Goal: Task Accomplishment & Management: Manage account settings

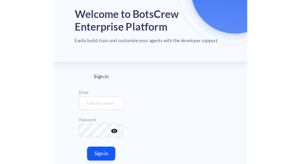
scroll to position [53, 0]
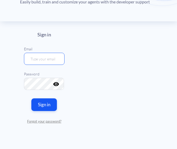
type input "[EMAIL_ADDRESS][DOMAIN_NAME]"
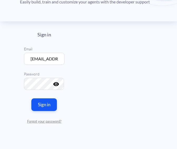
click at [46, 97] on div "Sign in Email [EMAIL_ADDRESS][DOMAIN_NAME] Password visibility Sign in Forgot y…" at bounding box center [44, 78] width 41 height 92
click at [45, 104] on button "Sign in" at bounding box center [44, 104] width 27 height 13
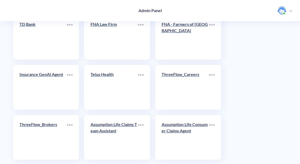
scroll to position [1301, 0]
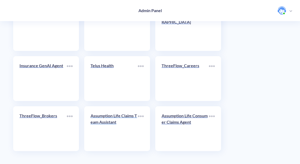
click at [119, 118] on p "Assumption Life Claims Team Assistant" at bounding box center [113, 118] width 47 height 13
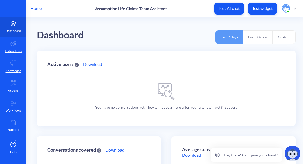
click at [177, 34] on button "Last 30 days" at bounding box center [258, 36] width 30 height 13
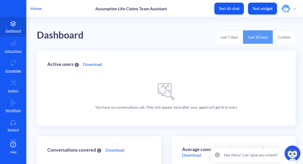
click at [177, 37] on button "Custom" at bounding box center [284, 36] width 23 height 13
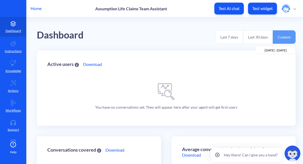
click at [177, 37] on button "Last 30 days" at bounding box center [258, 36] width 30 height 13
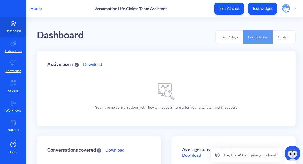
click at [177, 36] on button "Last 7 days" at bounding box center [229, 36] width 28 height 13
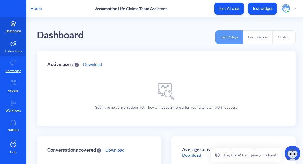
click at [14, 47] on link "Instructions" at bounding box center [13, 47] width 26 height 20
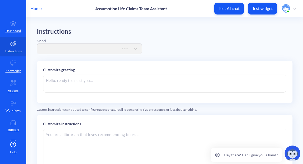
type textarea "🤖 [URL] Claims Agent: Hello Claims Team! 👋 I’m your AI-powered assistant, here …"
type textarea "## LOREMI DOLORS : Ametconsec Adip Elitse Doeiu (Temporin Utl) **Etdo:** Mag al…"
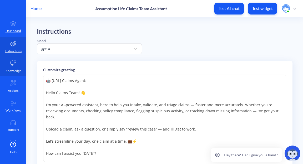
click at [11, 63] on icon at bounding box center [14, 63] width 6 height 6
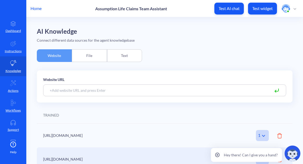
click at [90, 53] on div "File" at bounding box center [89, 55] width 35 height 13
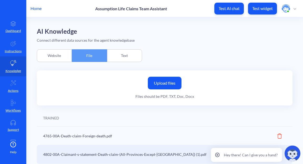
click at [124, 55] on div "Text" at bounding box center [124, 55] width 35 height 13
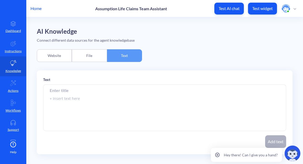
click at [82, 53] on div "File" at bounding box center [89, 55] width 35 height 13
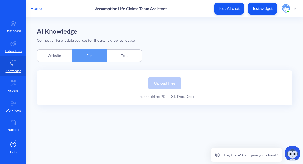
click at [51, 56] on div "Website" at bounding box center [54, 55] width 35 height 13
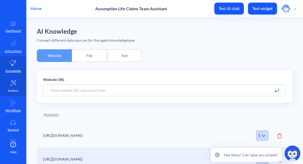
click at [17, 87] on link "Actions" at bounding box center [13, 86] width 26 height 20
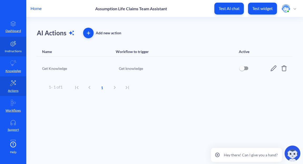
click at [14, 47] on link "Instructions" at bounding box center [13, 47] width 26 height 20
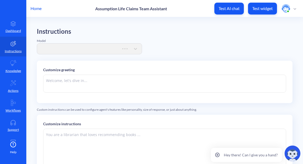
type textarea "🤖 [URL] Claims Agent: Hello Claims Team! 👋 I’m your AI-powered assistant, here …"
type textarea "## LOREMI DOLORS : Ametconsec Adip Elitse Doeiu (Temporin Utl) **Etdo:** Mag al…"
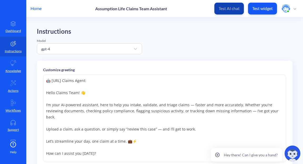
click at [177, 9] on p "Test AI chat" at bounding box center [229, 8] width 21 height 5
click at [177, 10] on p "Test widget" at bounding box center [262, 8] width 21 height 5
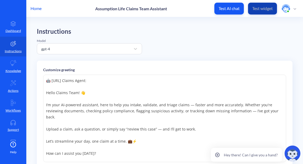
click at [177, 11] on button "Test widget" at bounding box center [262, 9] width 29 height 12
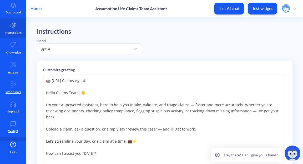
scroll to position [36, 0]
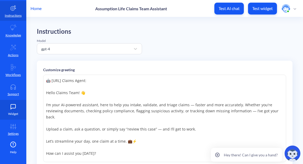
click at [10, 113] on p "Widget" at bounding box center [13, 113] width 10 height 5
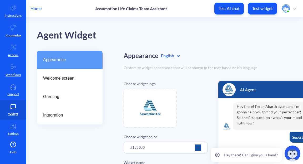
click at [177, 147] on div at bounding box center [198, 147] width 6 height 6
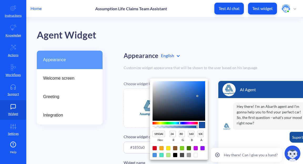
click at [177, 76] on div at bounding box center [151, 82] width 303 height 164
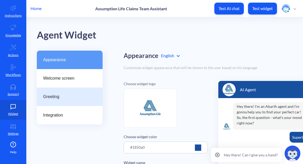
click at [56, 95] on span "Greeting" at bounding box center [67, 96] width 49 height 6
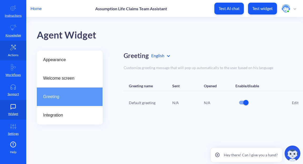
click at [14, 53] on p "Actions" at bounding box center [13, 55] width 11 height 5
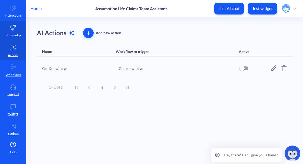
click at [11, 30] on icon at bounding box center [13, 27] width 6 height 6
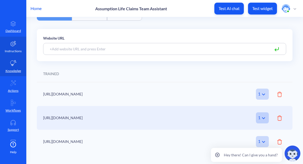
click at [14, 47] on link "Instructions" at bounding box center [13, 47] width 26 height 20
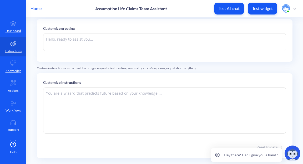
type textarea "🤖 [URL] Claims Agent: Hello Claims Team! 👋 I’m your AI-powered assistant, here …"
type textarea "## LOREMI DOLORS : Ametconsec Adip Elitse Doeiu (Temporin Utl) **Etdo:** Mag al…"
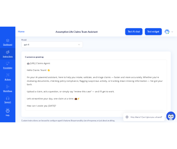
scroll to position [18, 0]
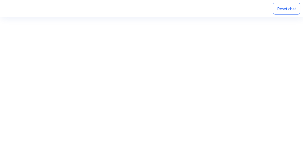
click at [288, 9] on div "Reset chat" at bounding box center [287, 9] width 28 height 12
click at [284, 6] on div "Reset chat" at bounding box center [287, 9] width 28 height 12
drag, startPoint x: 288, startPoint y: 10, endPoint x: 285, endPoint y: 9, distance: 3.5
click at [288, 10] on div "Reset chat" at bounding box center [287, 9] width 28 height 12
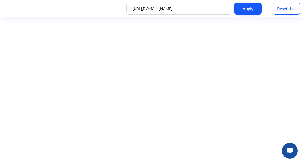
click at [293, 149] on img at bounding box center [290, 150] width 6 height 5
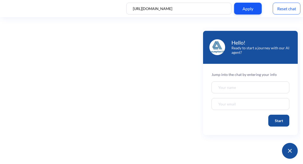
click at [245, 8] on div "Apply" at bounding box center [248, 9] width 28 height 12
click at [226, 9] on input "https://www.assumption.ca/en/individuals/insurance-coverage" at bounding box center [178, 9] width 105 height 12
click at [216, 7] on input "https://www.assumption.ca/en/individuals/insurance-coverage" at bounding box center [178, 9] width 105 height 12
drag, startPoint x: 208, startPoint y: 9, endPoint x: 233, endPoint y: 9, distance: 24.7
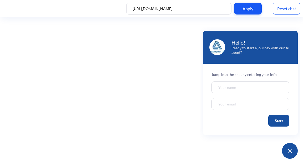
click at [233, 9] on div "https://www.assumption.ca/en/individuals/insurance-coverage Apply Reset chat" at bounding box center [151, 8] width 303 height 17
type input "[URL][DOMAIN_NAME]"
click at [246, 6] on div "Apply" at bounding box center [248, 9] width 28 height 12
click at [246, 7] on div "Apply" at bounding box center [248, 9] width 28 height 12
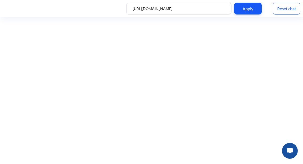
click at [290, 152] on img at bounding box center [290, 150] width 6 height 5
